Goal: Navigation & Orientation: Find specific page/section

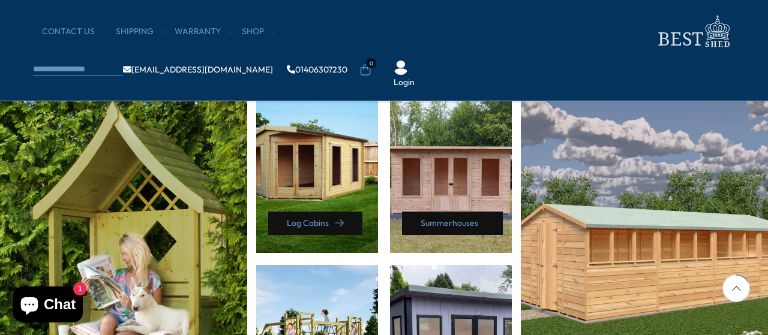
scroll to position [696, 0]
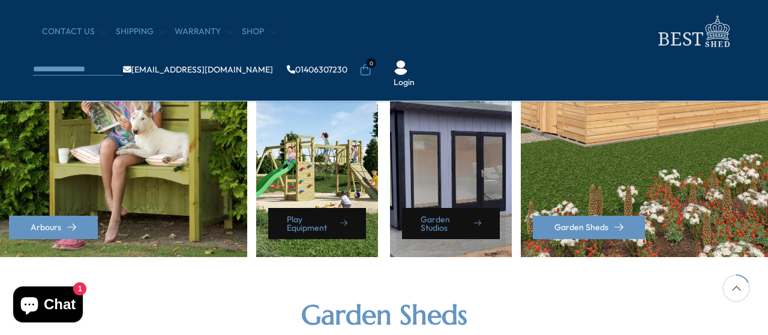
click at [429, 151] on div "Garden Studios" at bounding box center [451, 172] width 122 height 169
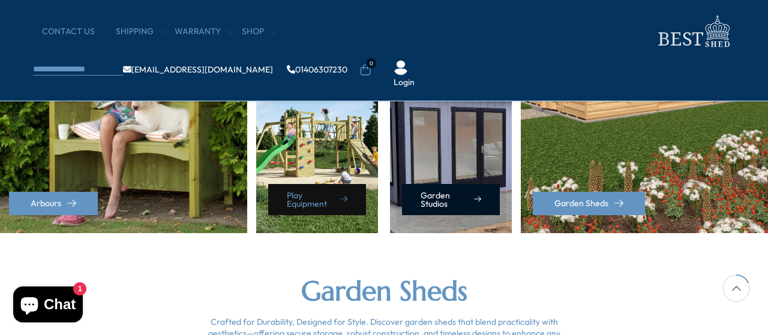
click at [443, 200] on link "Garden Studios" at bounding box center [451, 199] width 98 height 31
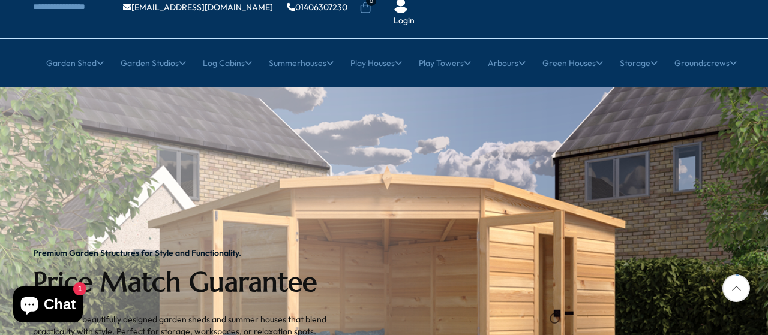
scroll to position [120, 0]
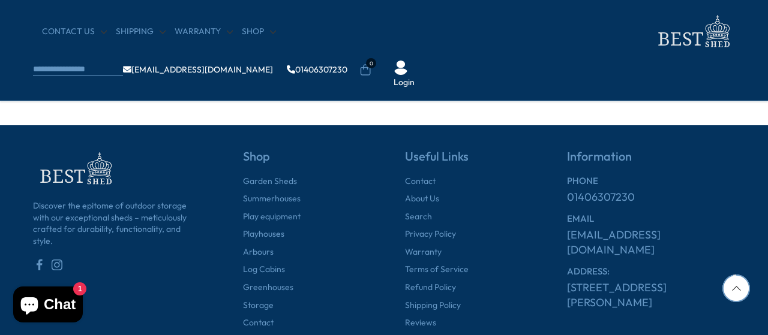
scroll to position [1487, 0]
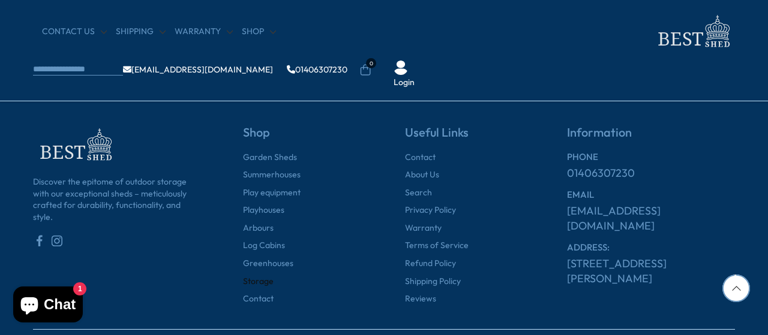
click at [264, 282] on link "Storage" at bounding box center [258, 282] width 31 height 12
